Goal: Task Accomplishment & Management: Use online tool/utility

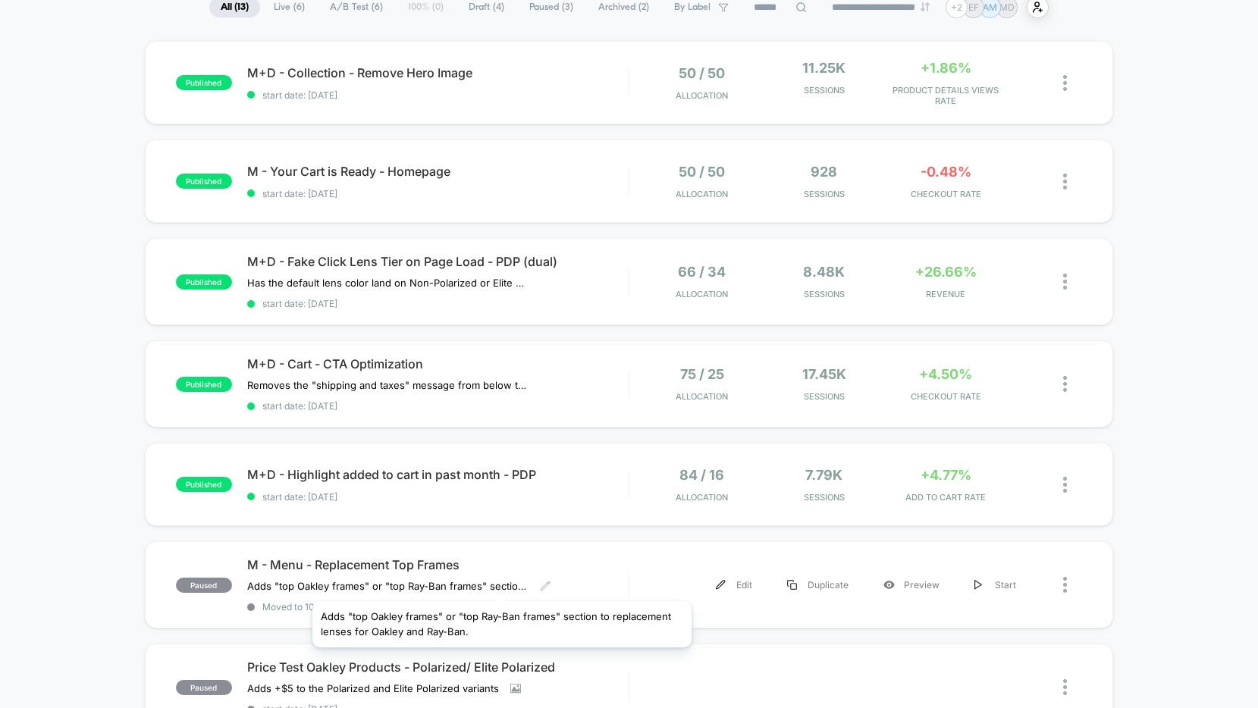
scroll to position [42, 0]
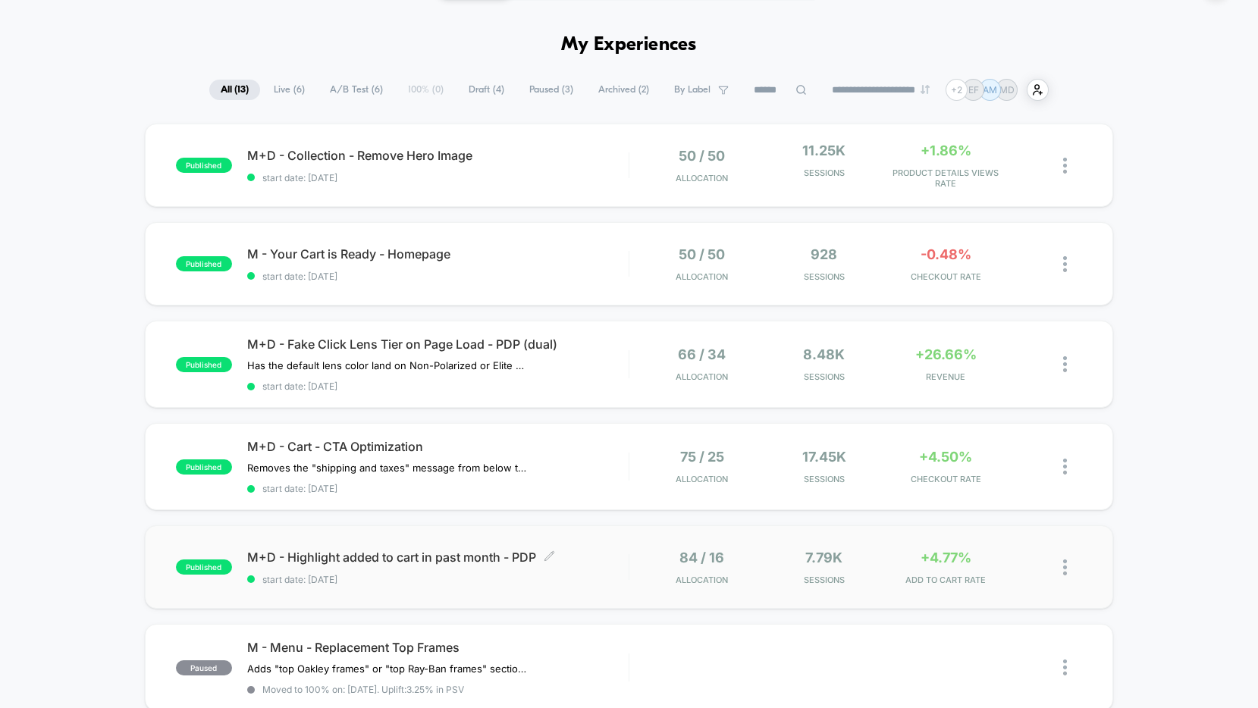
click at [587, 550] on span "M+D - Highlight added to cart in past month - PDP Click to edit experience deta…" at bounding box center [437, 557] width 381 height 15
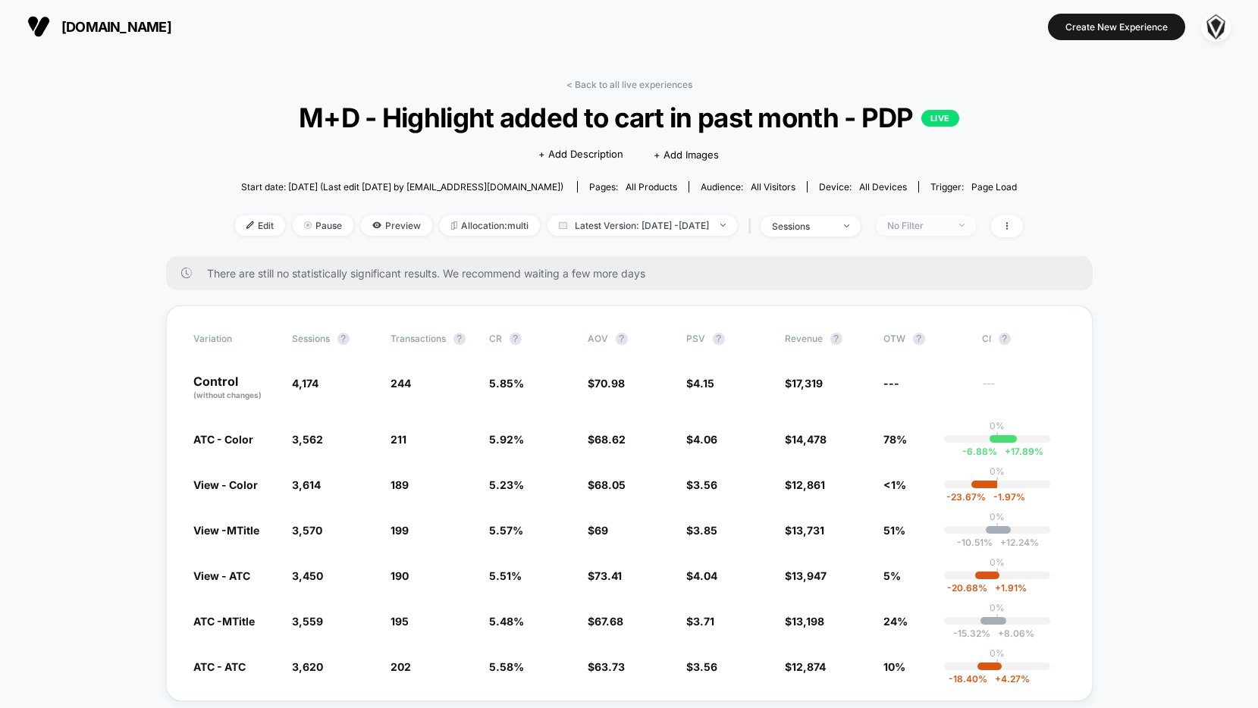
click at [948, 220] on div "No Filter" at bounding box center [917, 225] width 61 height 11
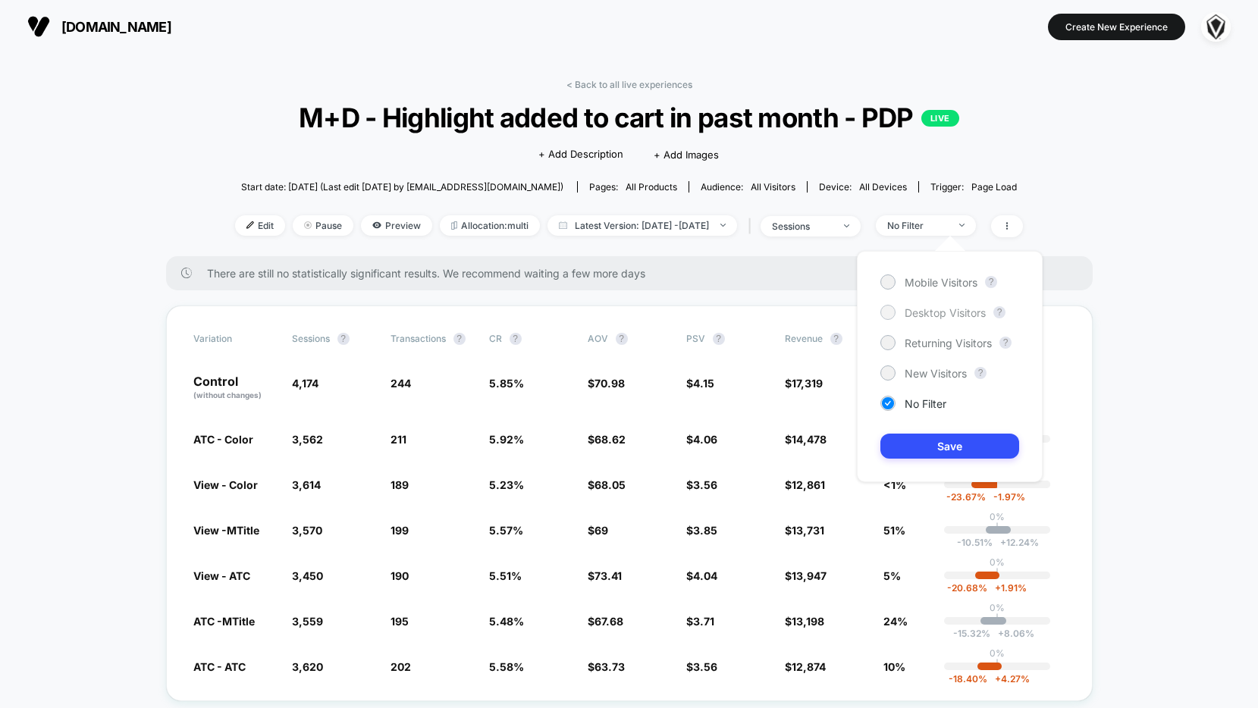
click at [926, 312] on span "Desktop Visitors" at bounding box center [944, 312] width 81 height 13
click at [922, 447] on button "Save" at bounding box center [949, 446] width 139 height 25
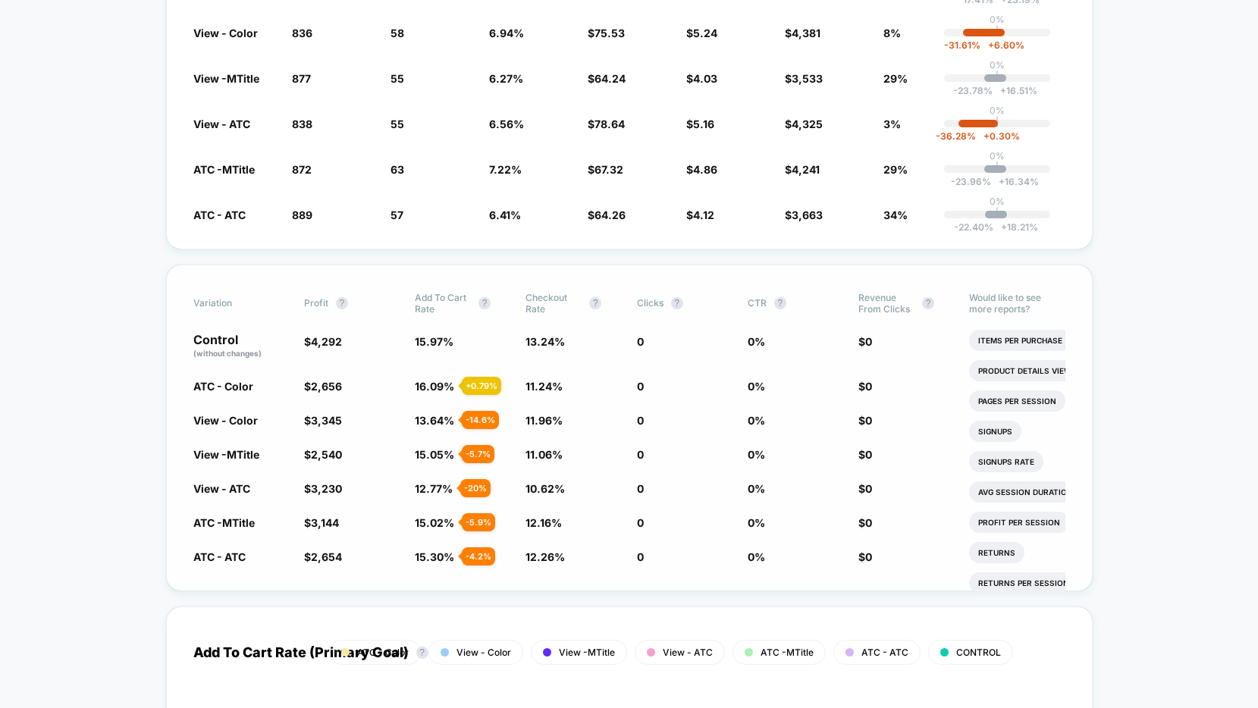
scroll to position [453, 0]
click at [426, 519] on span "15.02 %" at bounding box center [434, 522] width 39 height 13
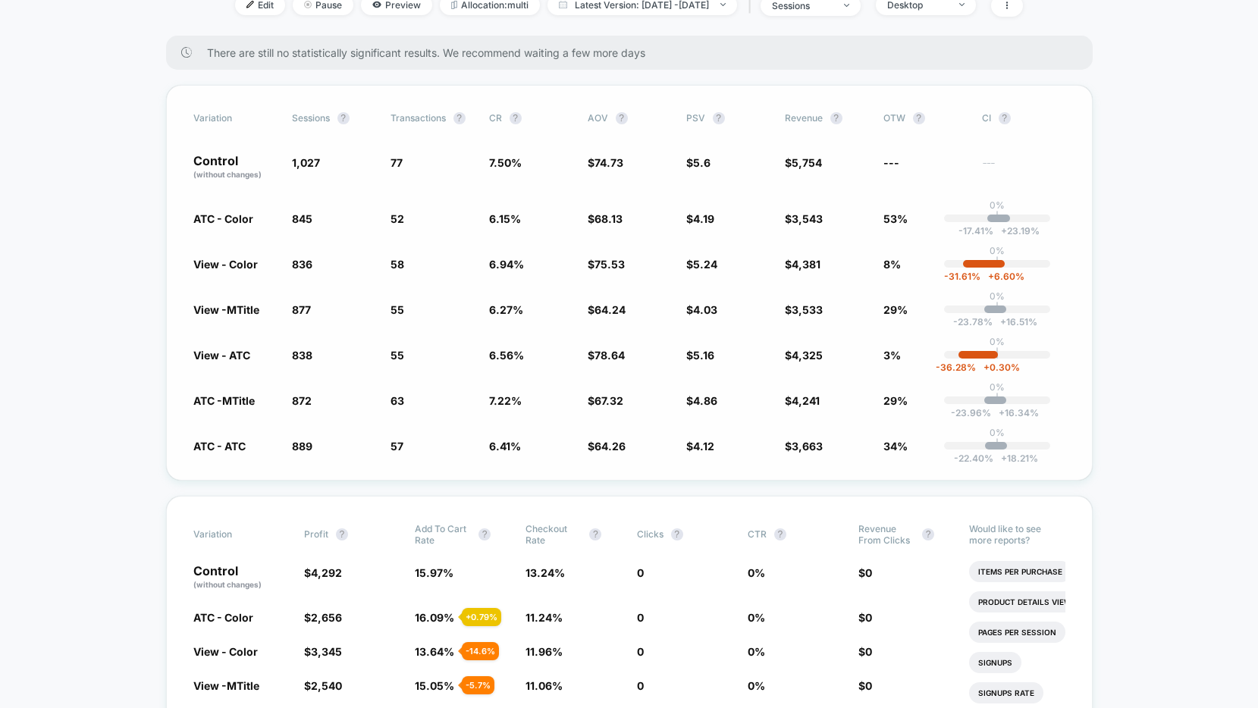
scroll to position [0, 0]
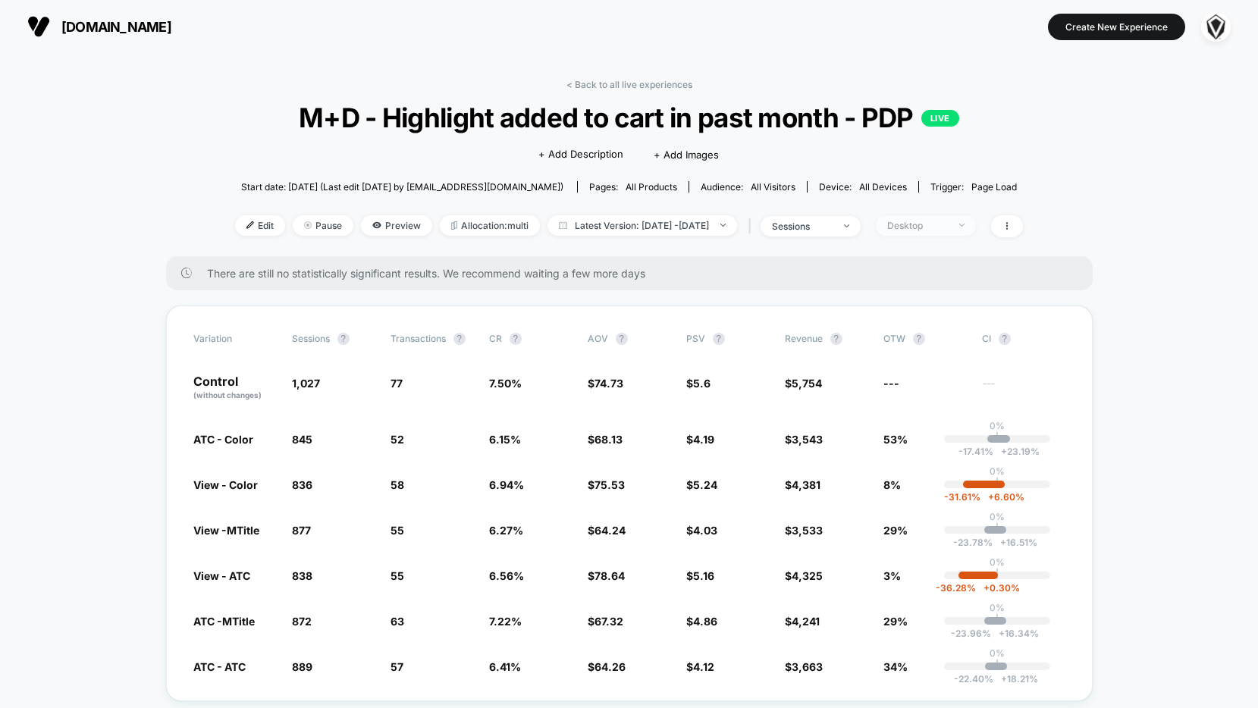
click at [921, 227] on div "Desktop" at bounding box center [917, 225] width 61 height 11
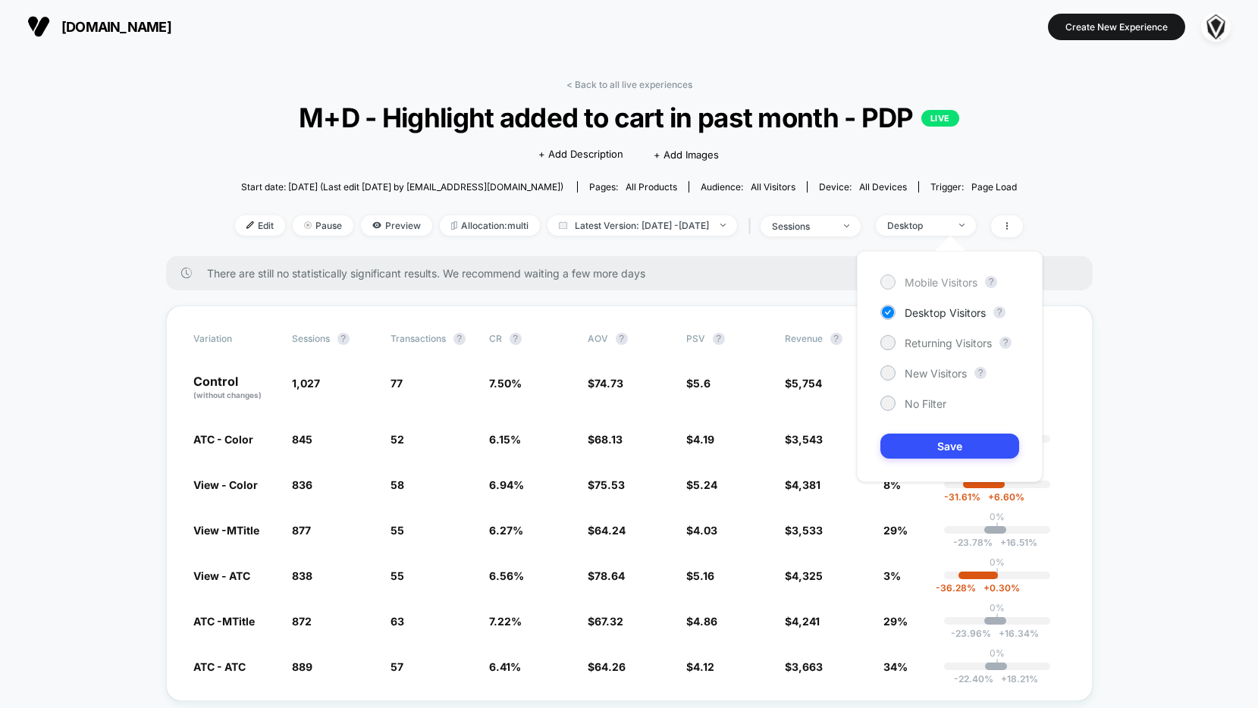
click at [929, 280] on span "Mobile Visitors" at bounding box center [940, 282] width 73 height 13
click at [921, 449] on button "Save" at bounding box center [949, 446] width 139 height 25
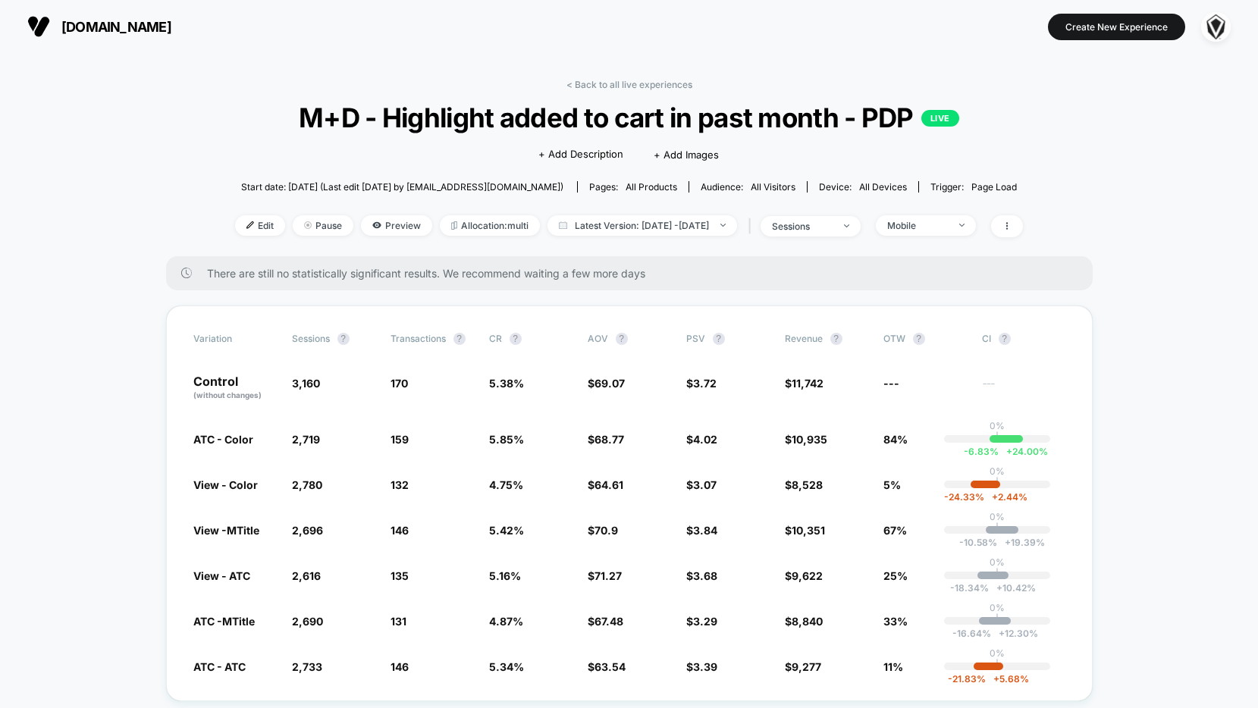
click at [571, 92] on div "< Back to all live experiences M+D - Highlight added to cart in past month - PD…" at bounding box center [629, 167] width 788 height 177
click at [573, 89] on link "< Back to all live experiences" at bounding box center [629, 84] width 126 height 11
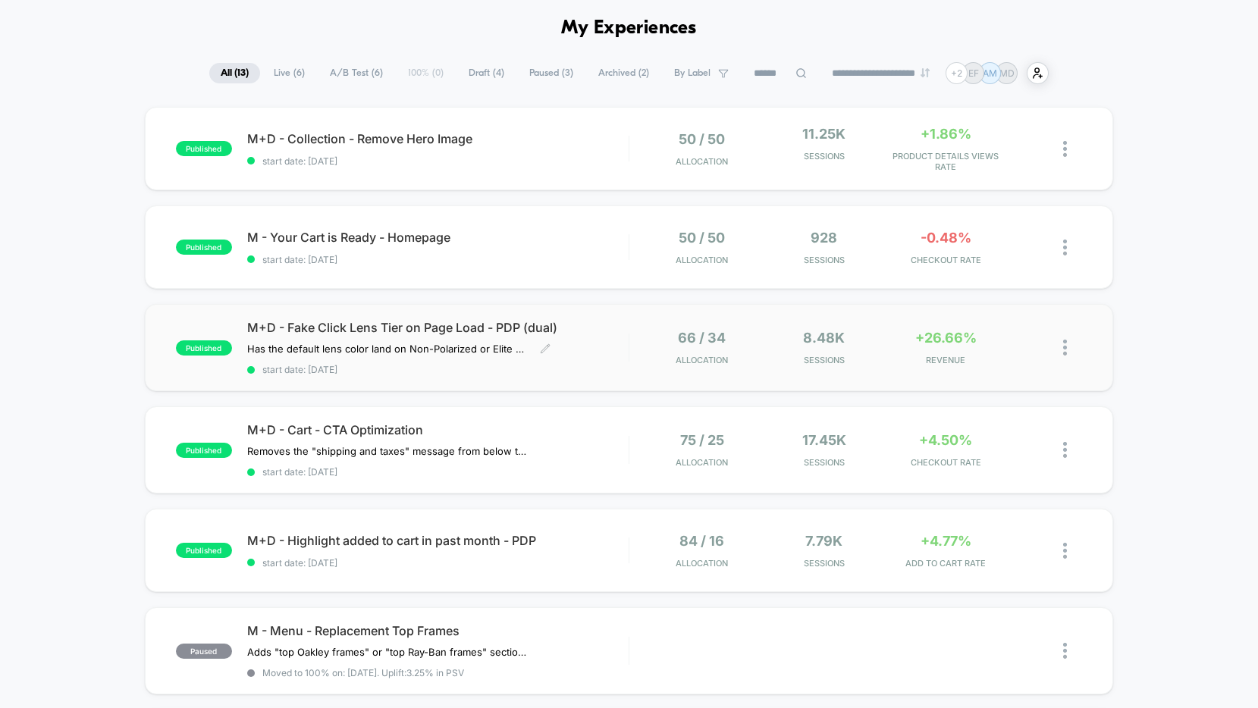
scroll to position [66, 0]
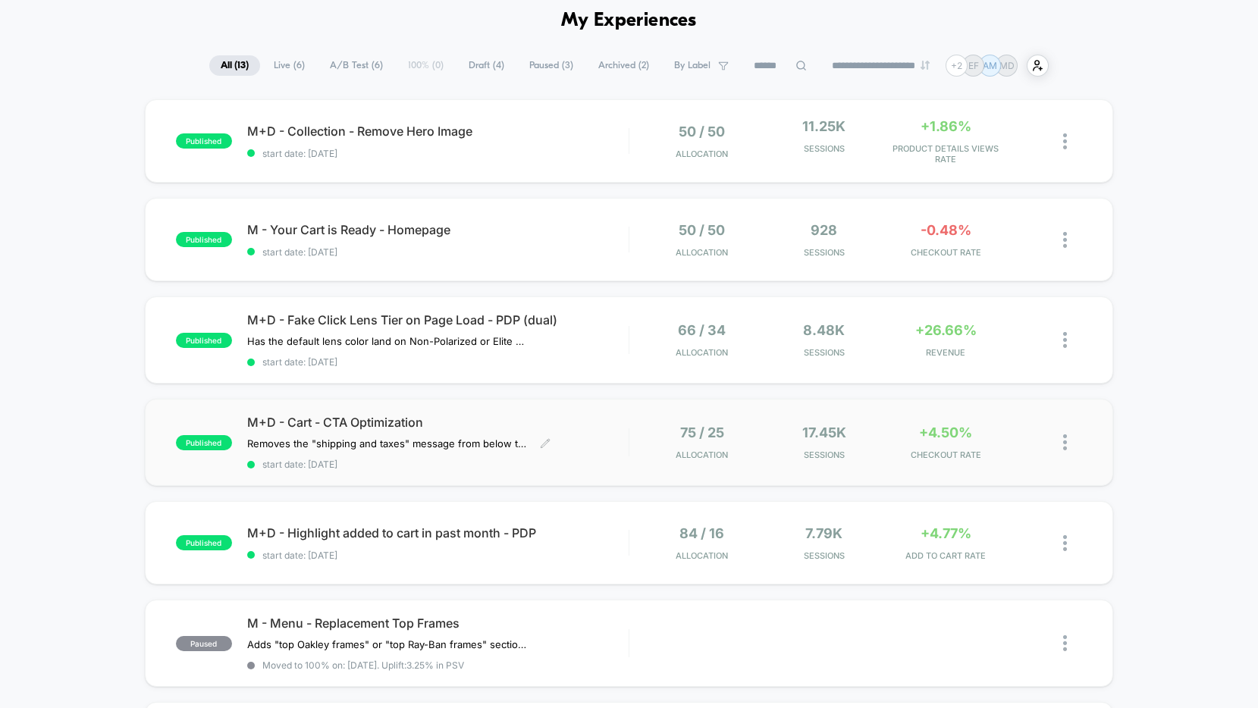
click at [624, 440] on div "M+D - Cart - CTA Optimization Removes the "shipping and taxes" message from bel…" at bounding box center [437, 442] width 381 height 55
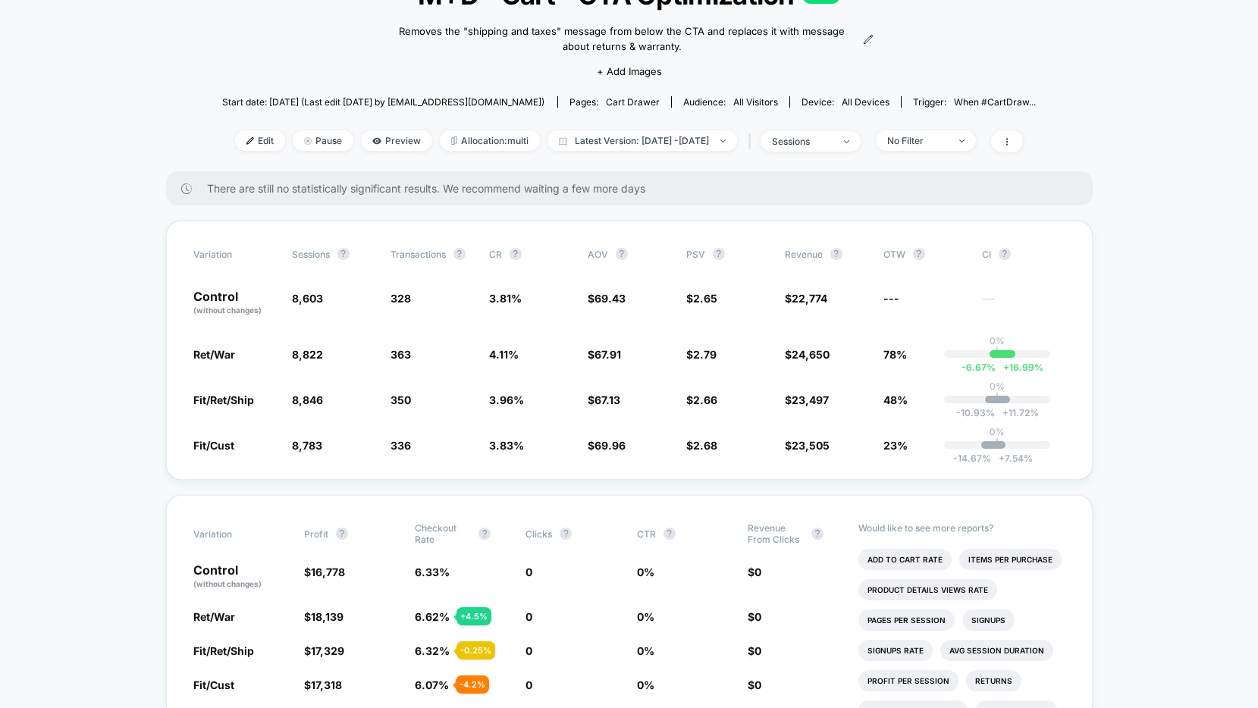
scroll to position [126, 0]
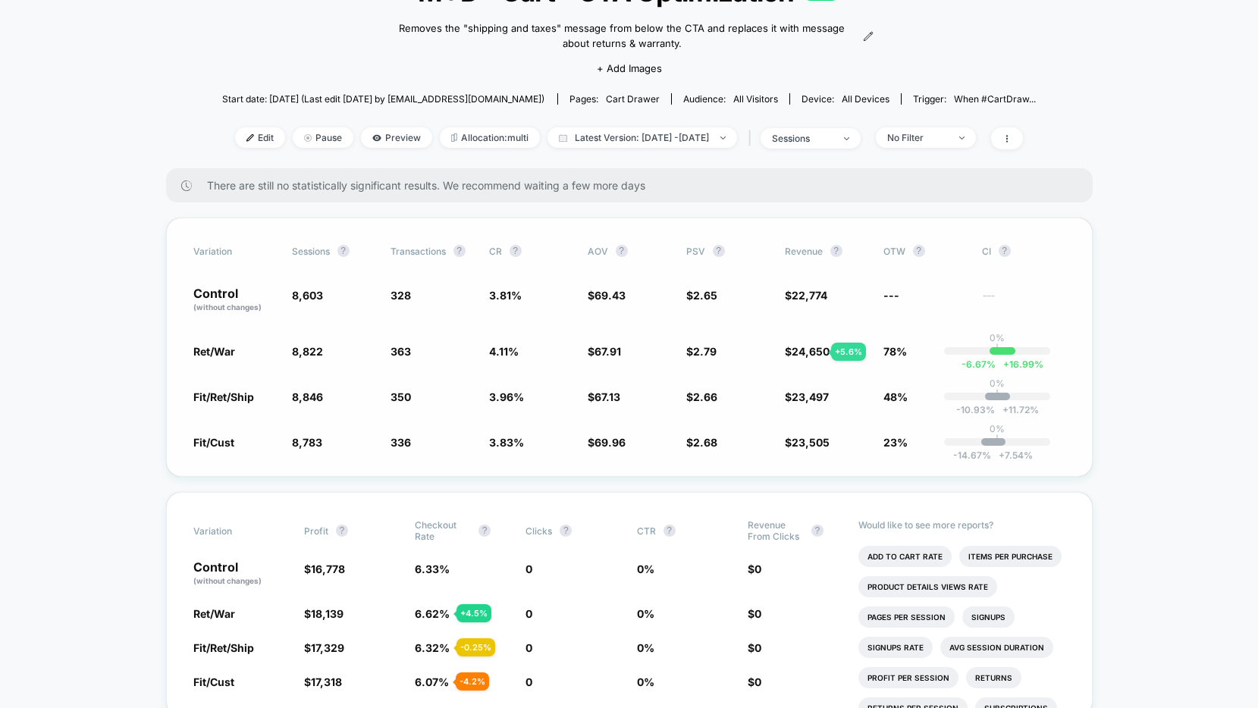
click at [813, 352] on span "24,650" at bounding box center [811, 351] width 38 height 13
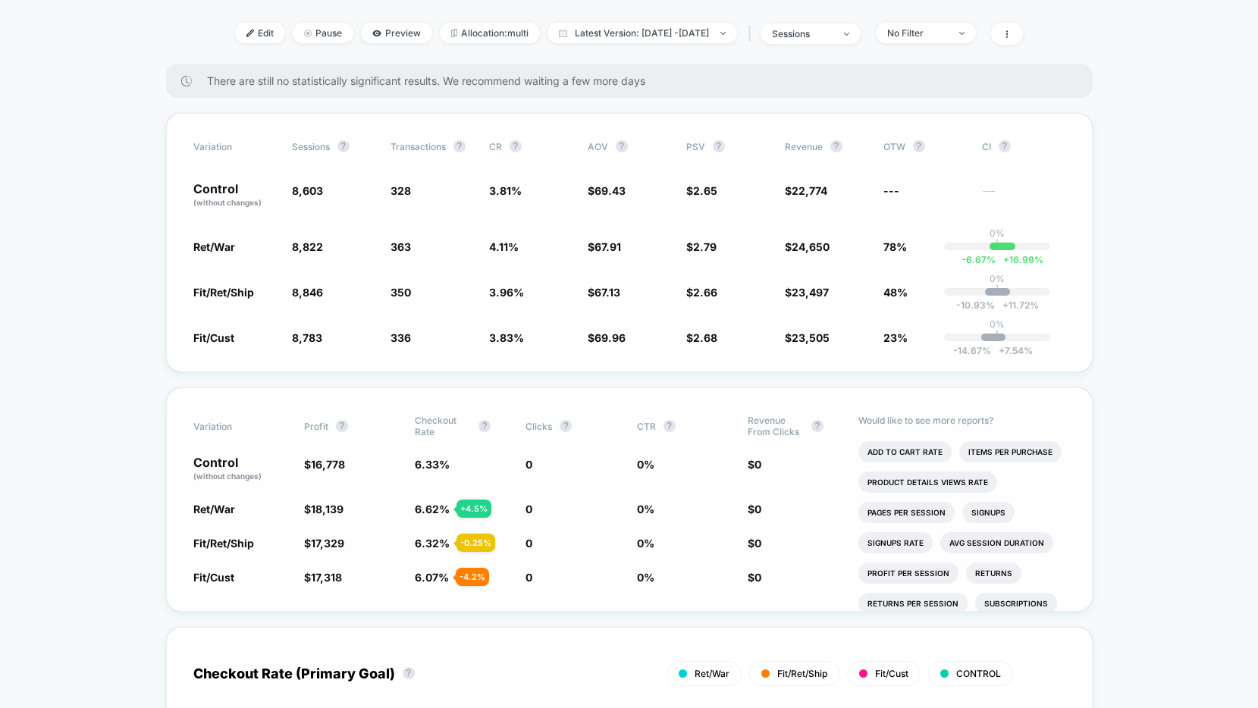
scroll to position [0, 0]
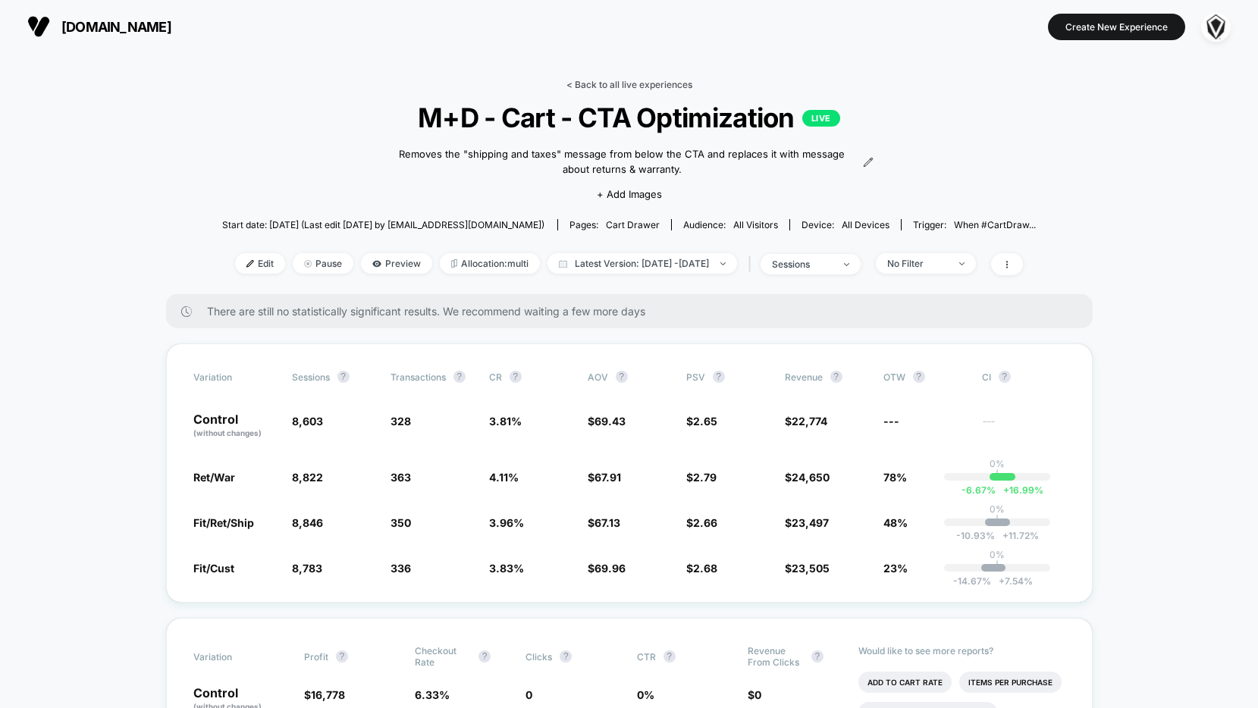
click at [638, 83] on link "< Back to all live experiences" at bounding box center [629, 84] width 126 height 11
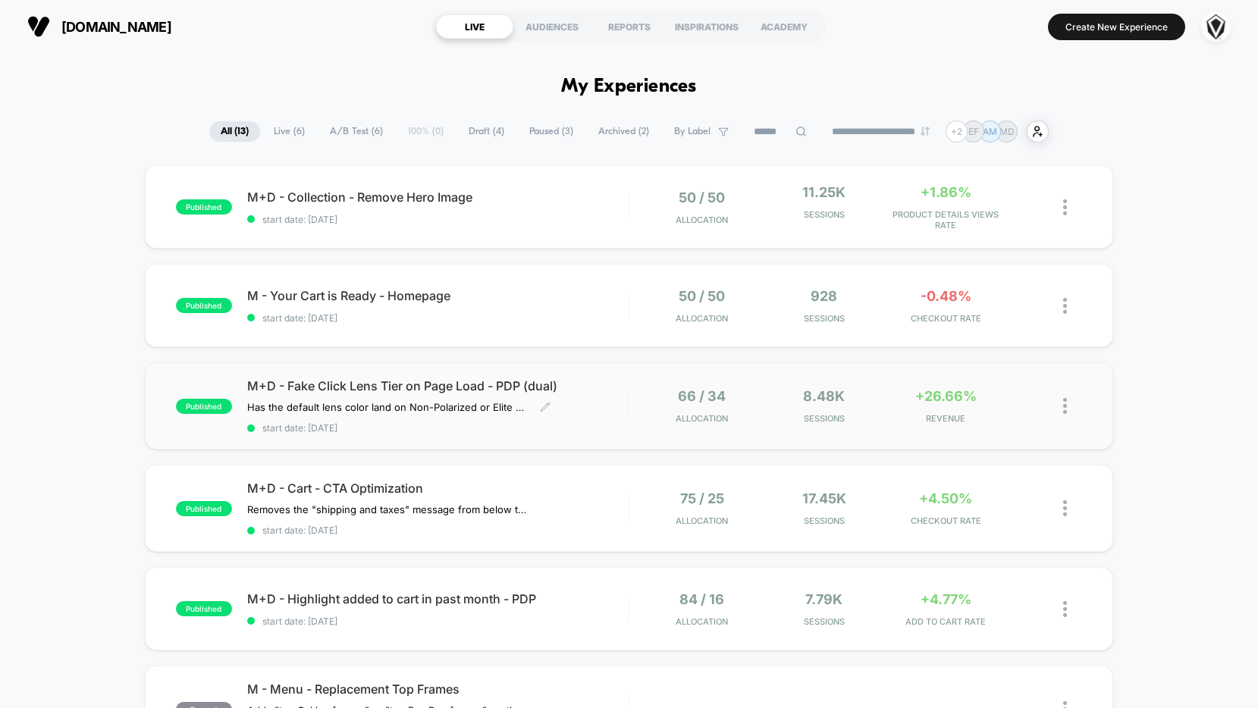
click at [601, 399] on div "M+D - Fake Click Lens Tier on Page Load - PDP (dual) Has the default lens color…" at bounding box center [437, 405] width 381 height 55
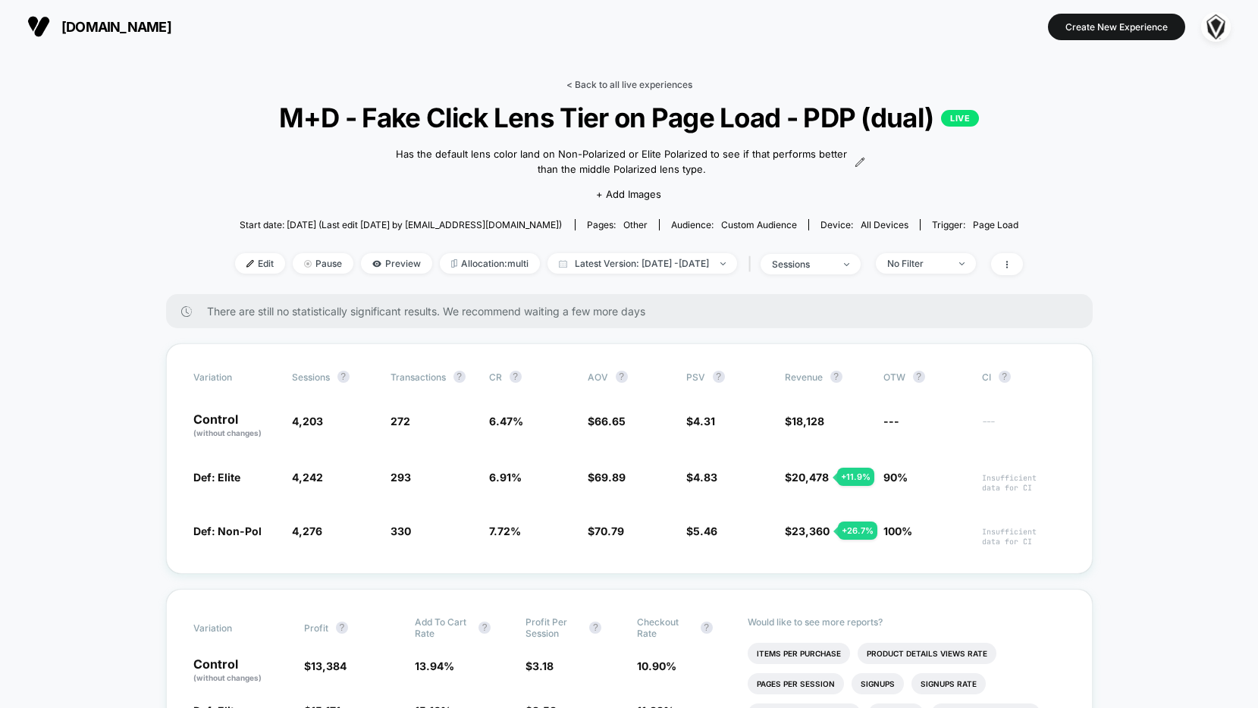
click at [576, 81] on link "< Back to all live experiences" at bounding box center [629, 84] width 126 height 11
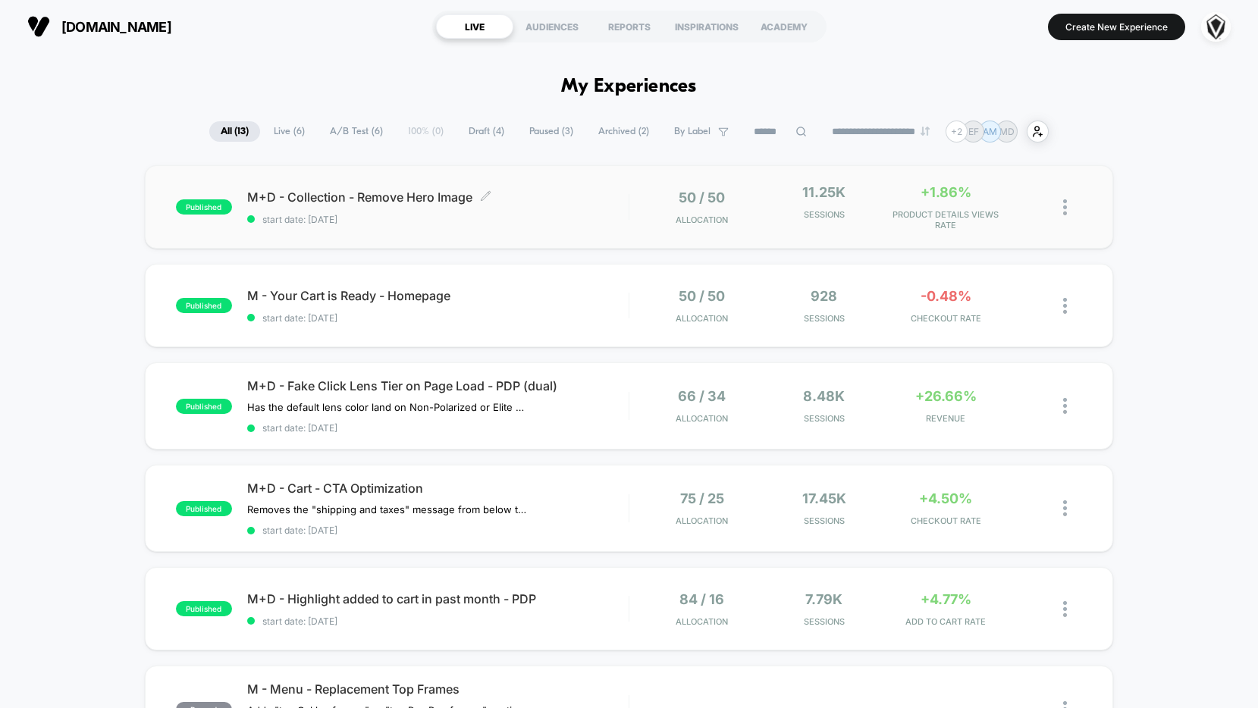
click at [566, 196] on span "M+D - Collection - Remove Hero Image Click to edit experience details" at bounding box center [437, 197] width 381 height 15
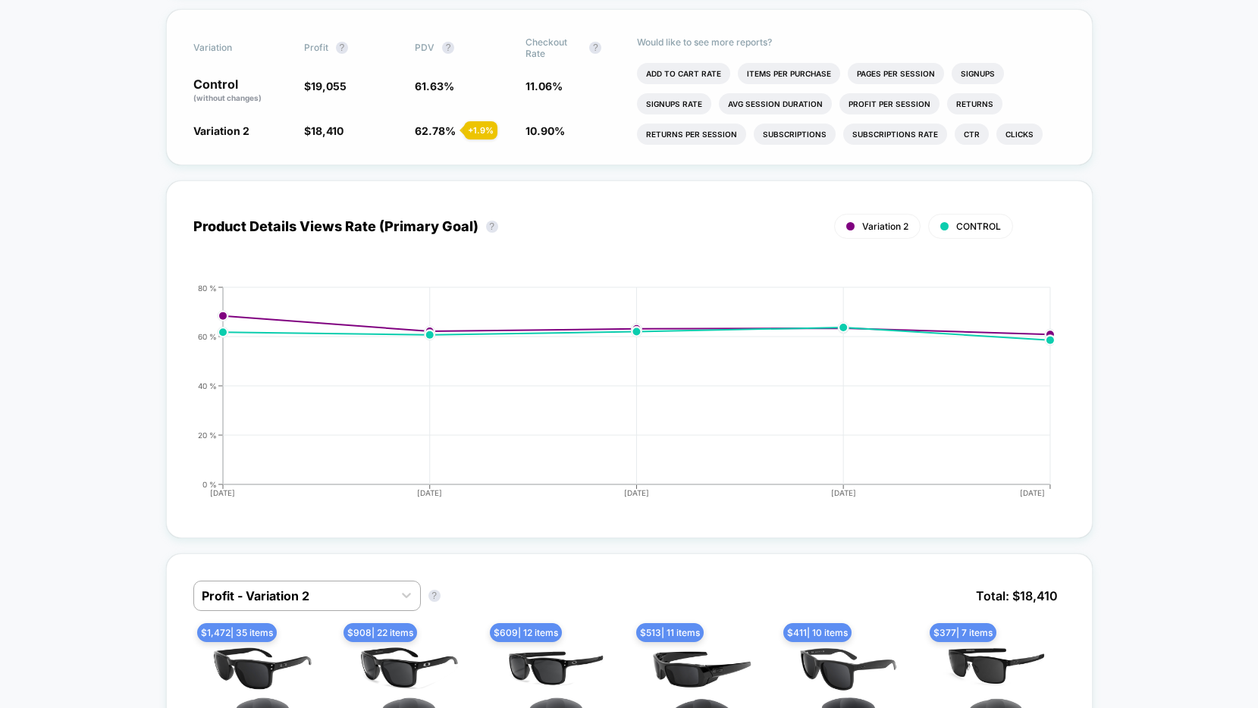
scroll to position [745, 0]
